Goal: Navigation & Orientation: Go to known website

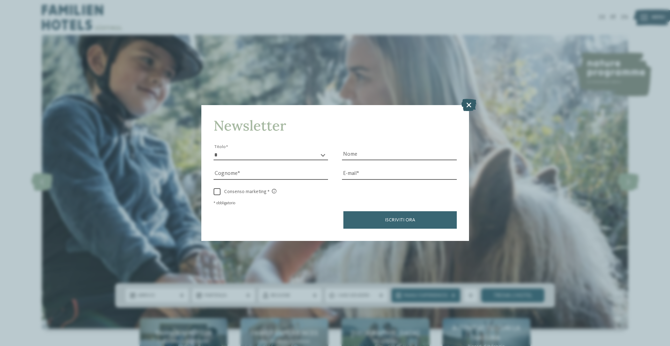
click at [474, 106] on icon at bounding box center [468, 105] width 15 height 12
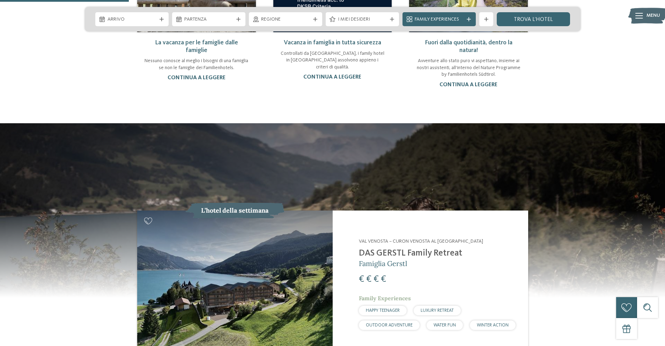
scroll to position [733, 0]
